Goal: Task Accomplishment & Management: Manage account settings

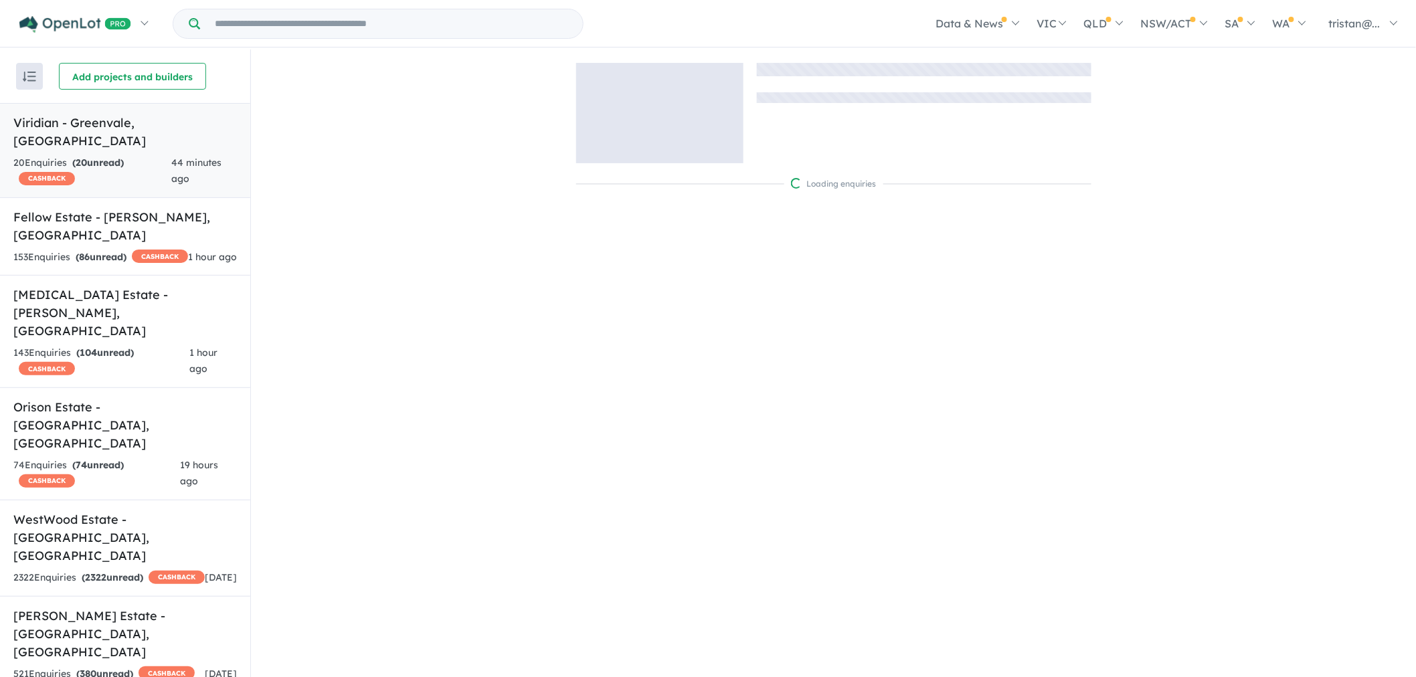
click at [89, 157] on strong "( 20 unread)" at bounding box center [98, 163] width 52 height 12
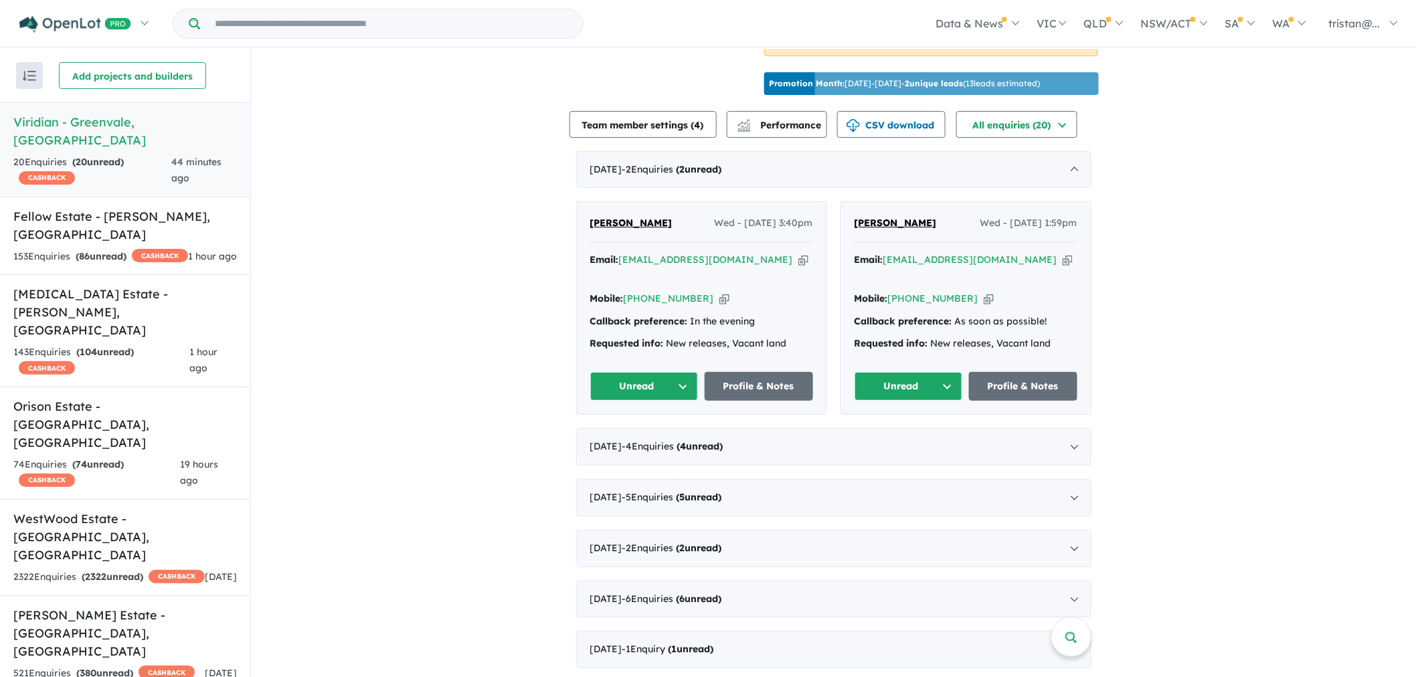
scroll to position [1, 0]
click at [596, 634] on div "May 2025 - 1 Enquir y ( 1 unread)" at bounding box center [833, 648] width 515 height 37
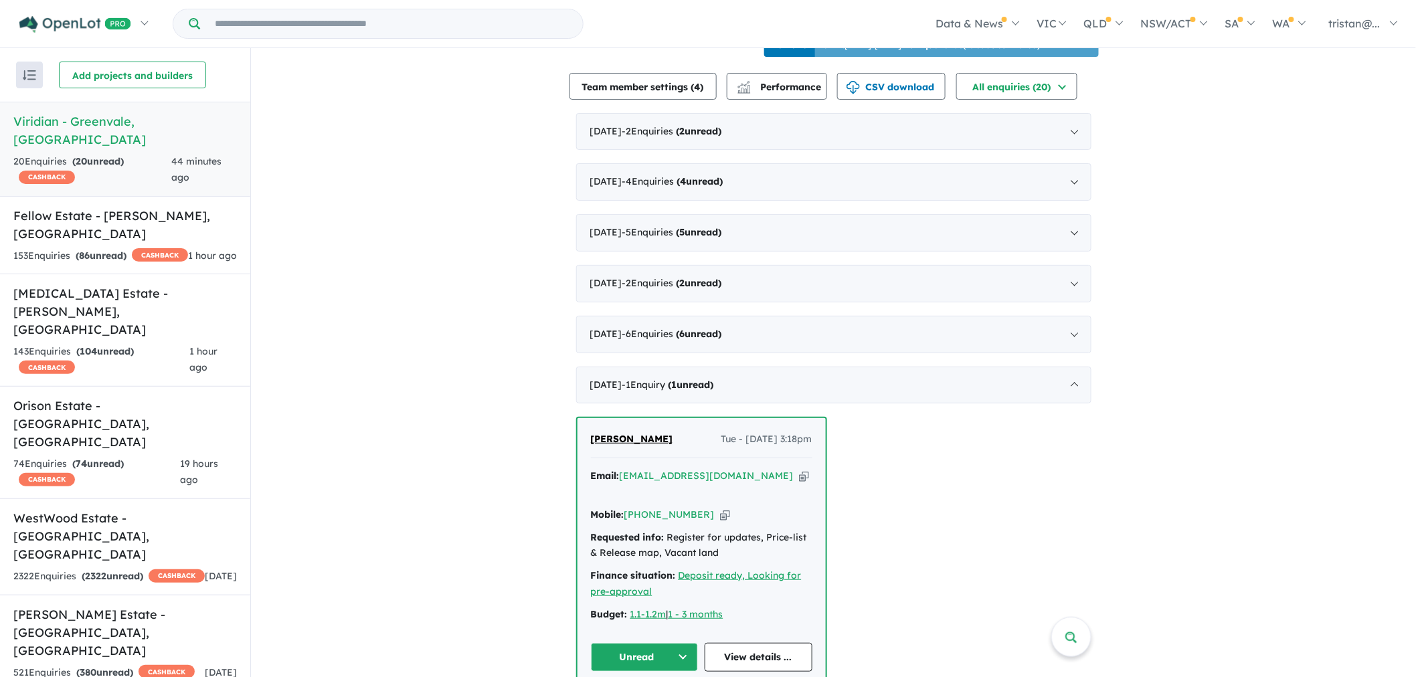
scroll to position [399, 0]
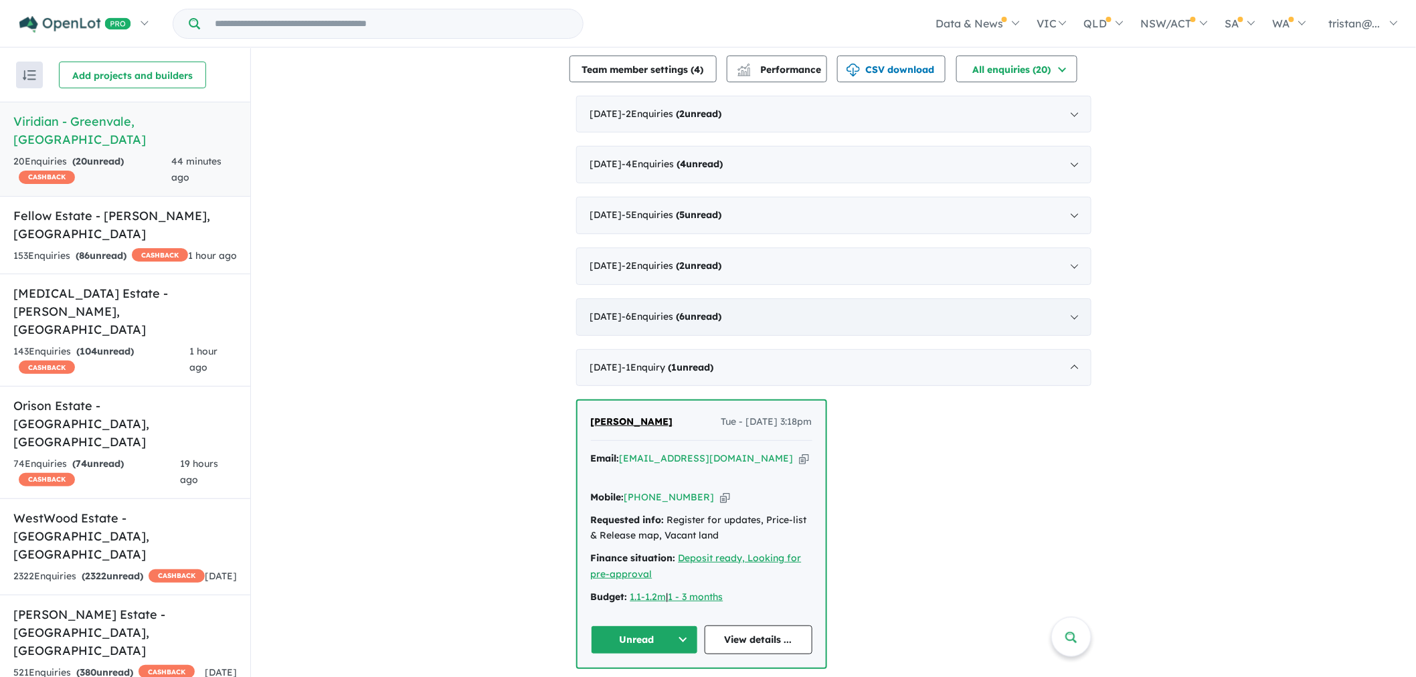
click at [656, 322] on span "- 6 Enquir ies ( 6 unread)" at bounding box center [672, 316] width 100 height 12
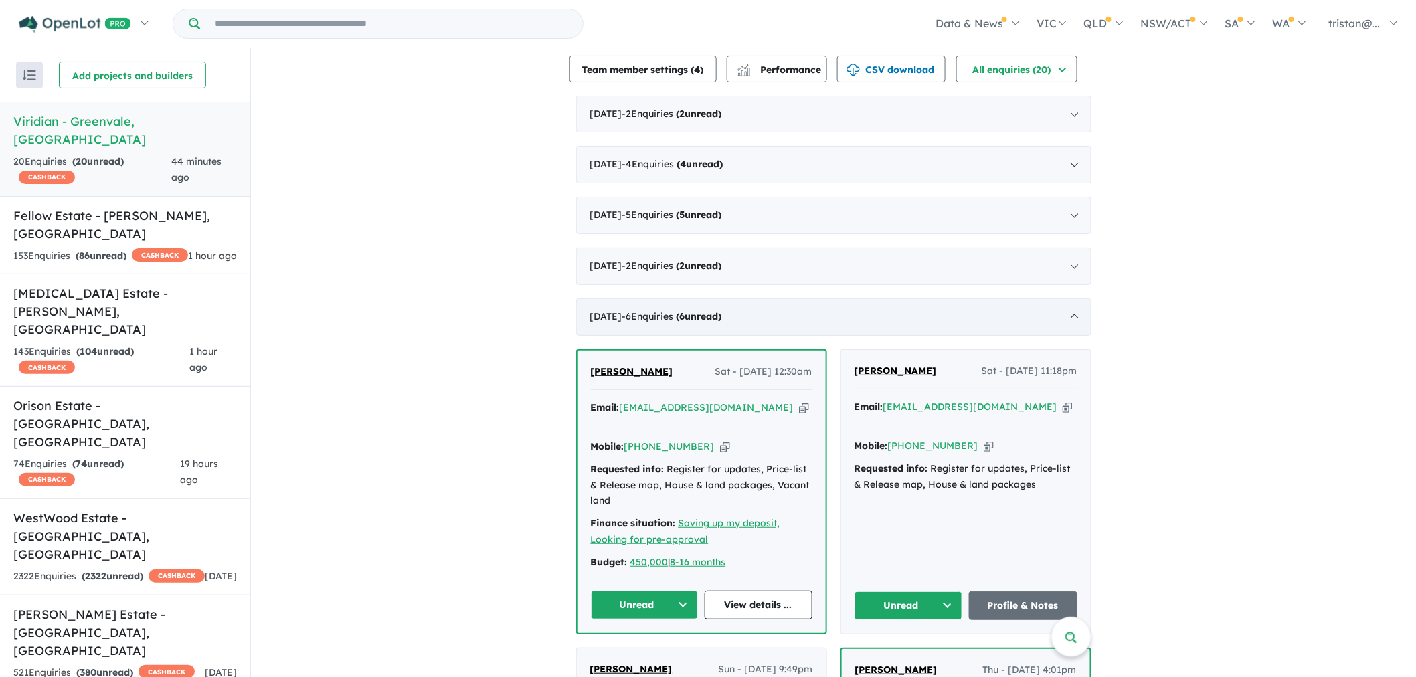
click at [613, 336] on div "June 2025 - 6 Enquir ies ( 6 unread)" at bounding box center [833, 316] width 515 height 37
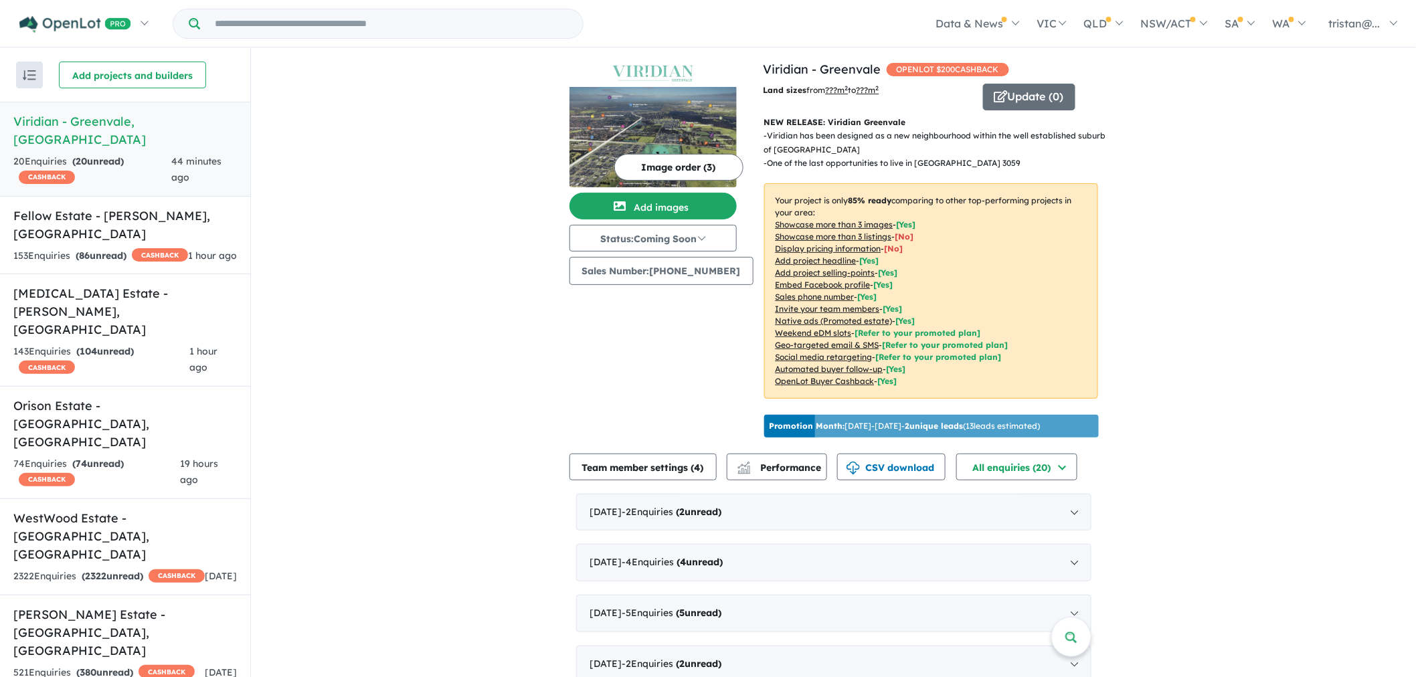
scroll to position [0, 0]
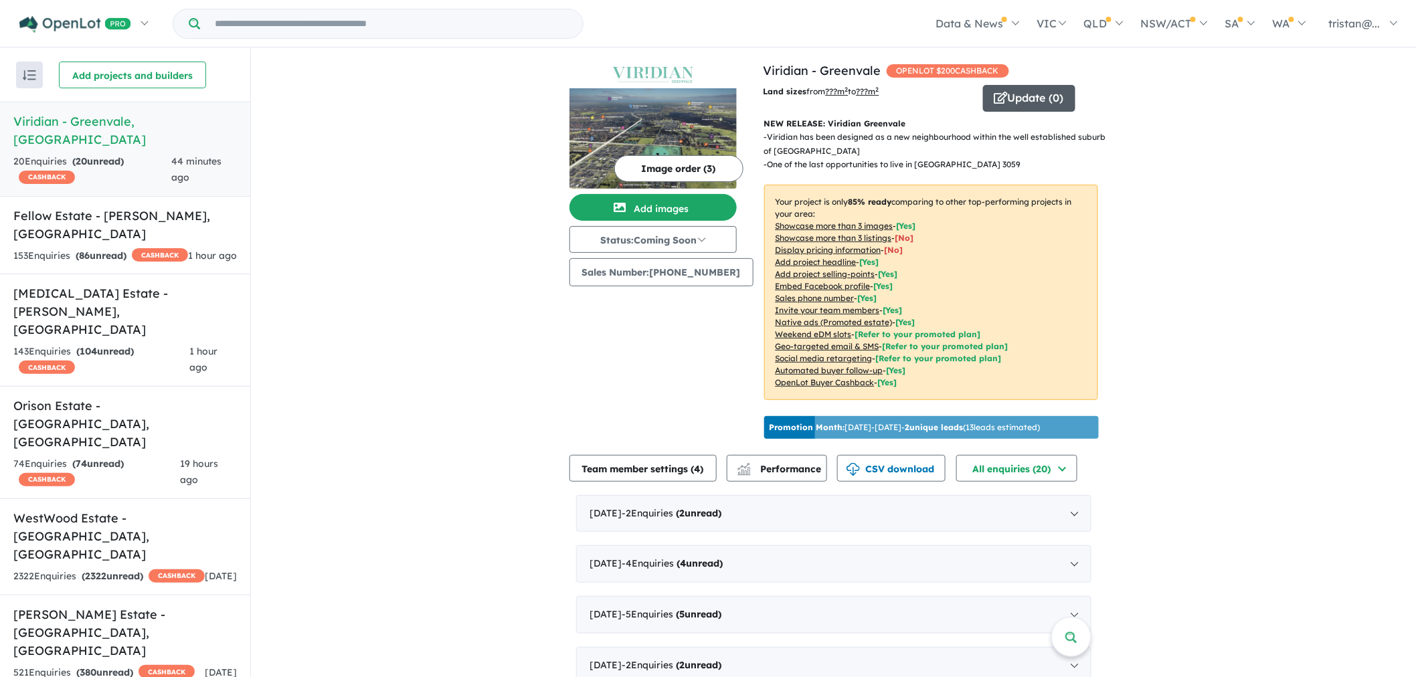
click at [1020, 96] on button "Update ( 0 )" at bounding box center [1029, 98] width 92 height 27
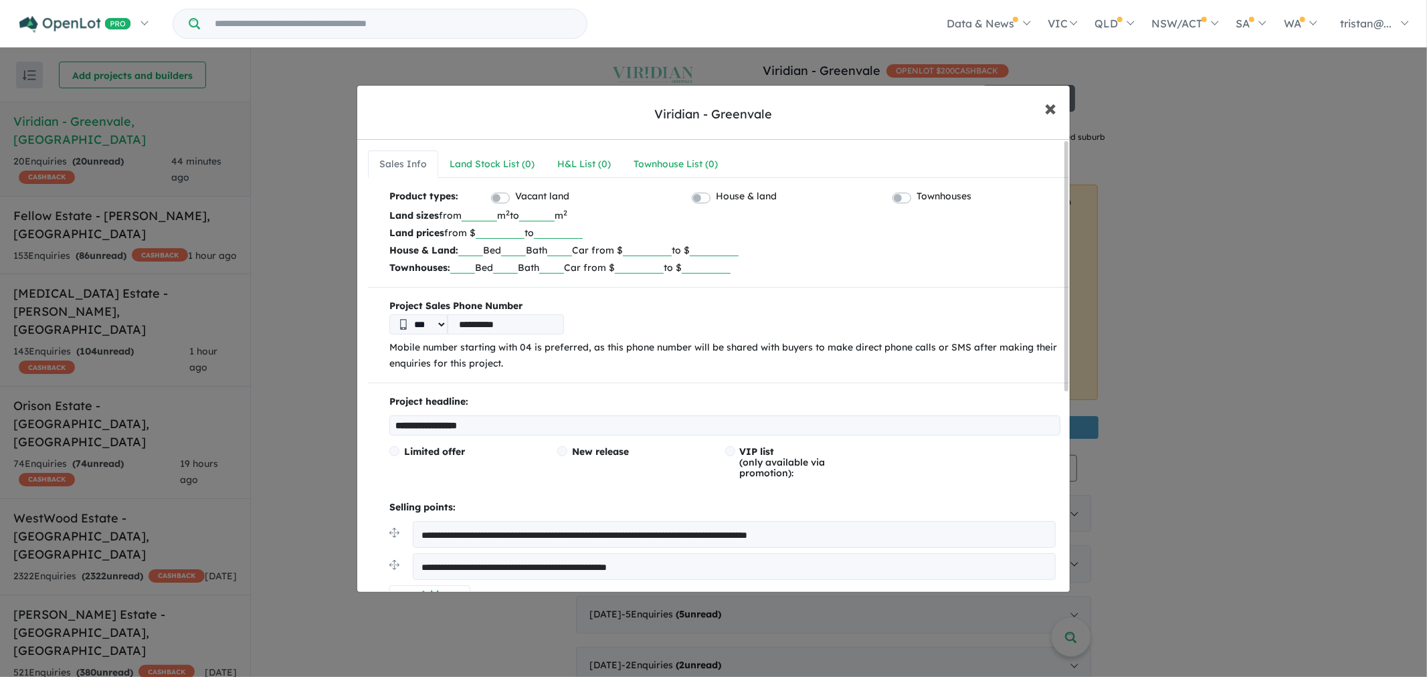
click at [1057, 104] on button "× Close" at bounding box center [1050, 108] width 39 height 36
